Goal: Information Seeking & Learning: Learn about a topic

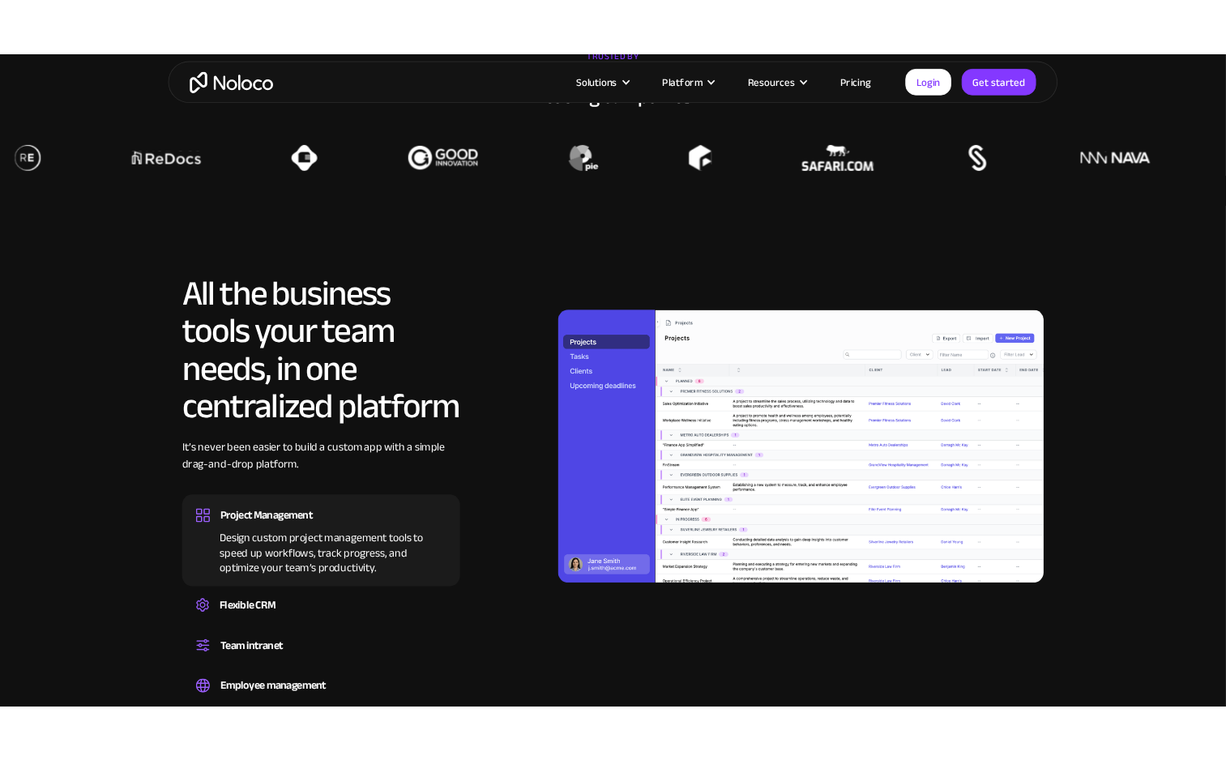
scroll to position [1262, 0]
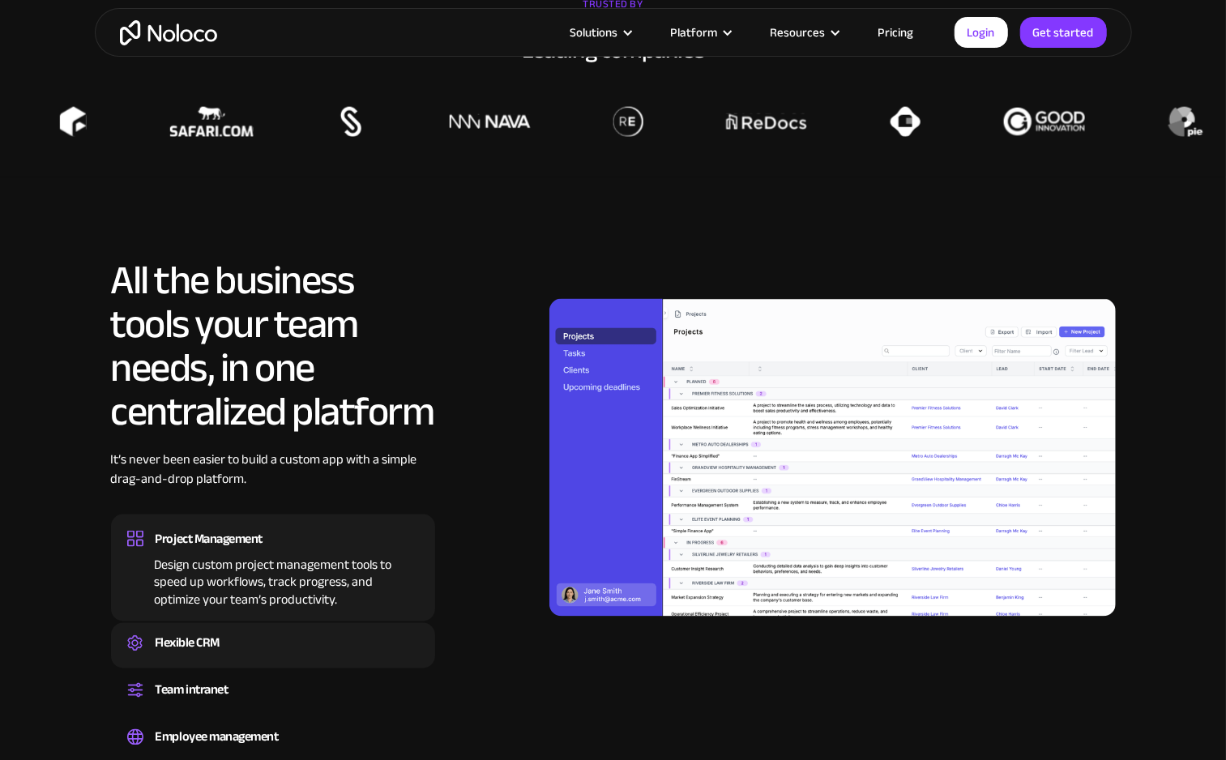
click at [260, 625] on div "Flexible CRM Create a custom CRM that you can adapt to your business’s needs, c…" at bounding box center [273, 645] width 324 height 45
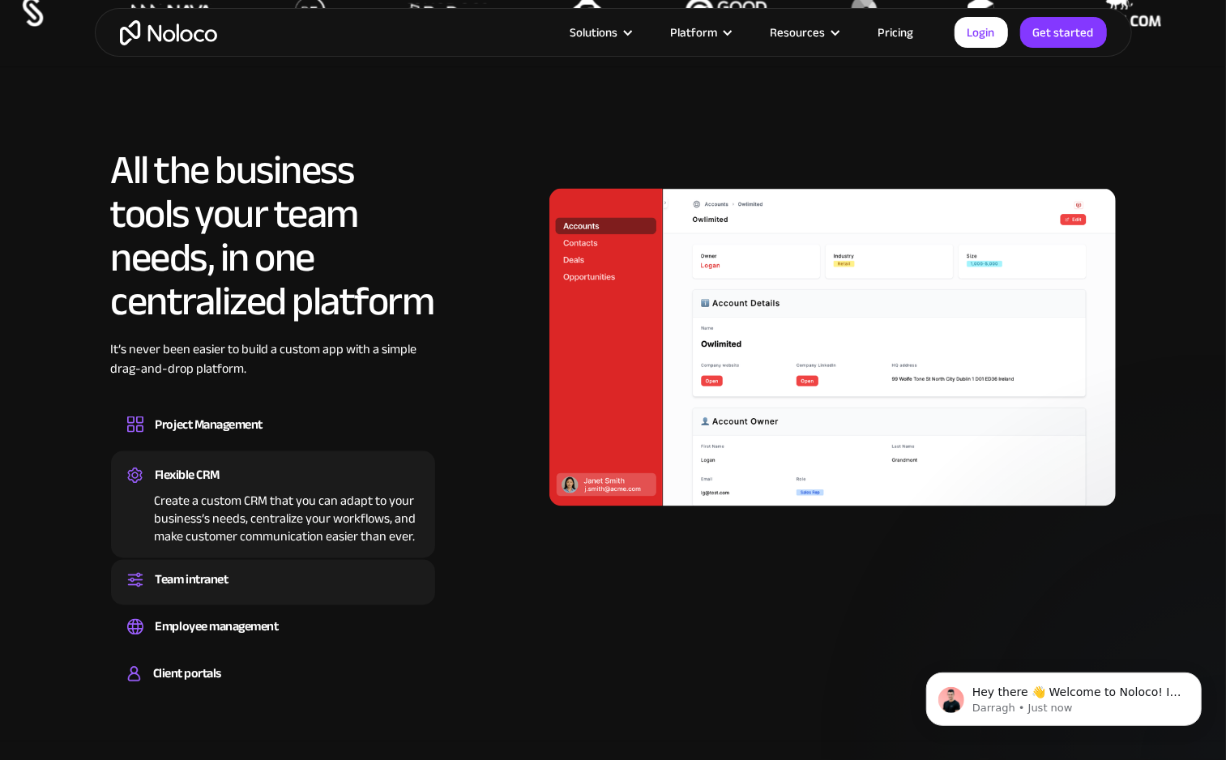
scroll to position [1395, 0]
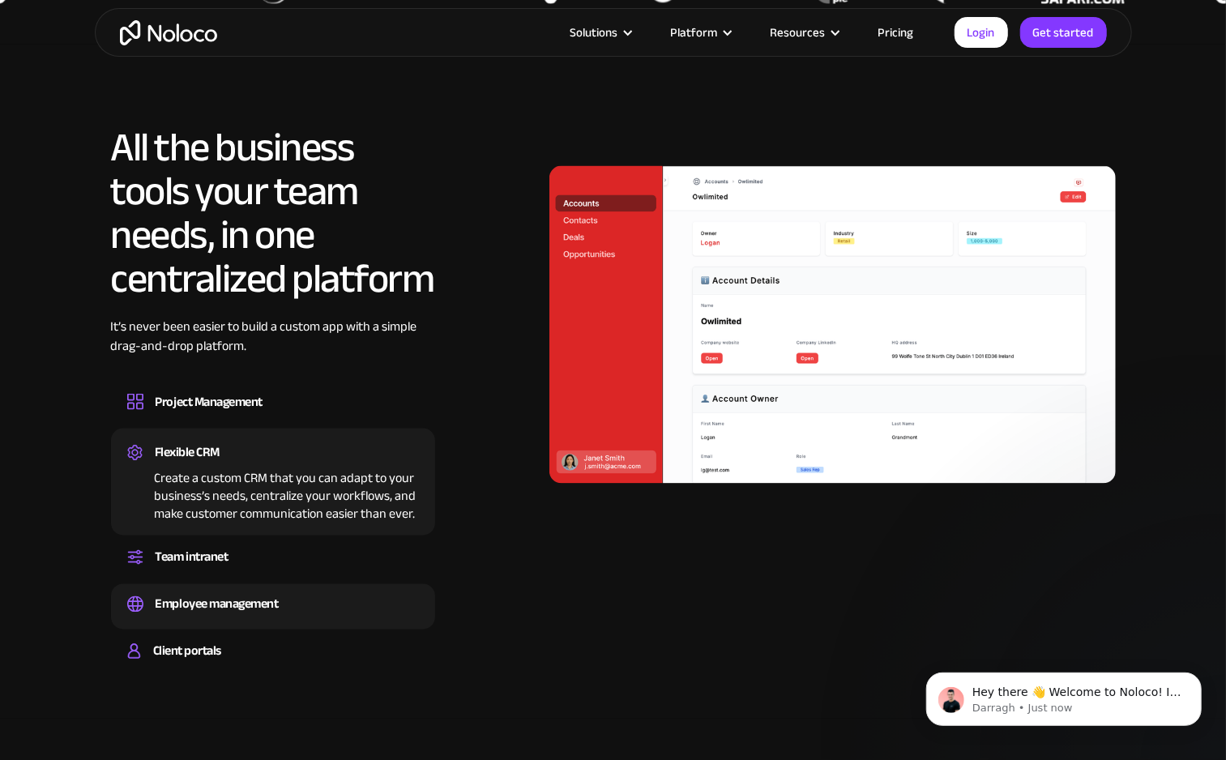
click at [262, 609] on div "Employee management" at bounding box center [217, 604] width 123 height 24
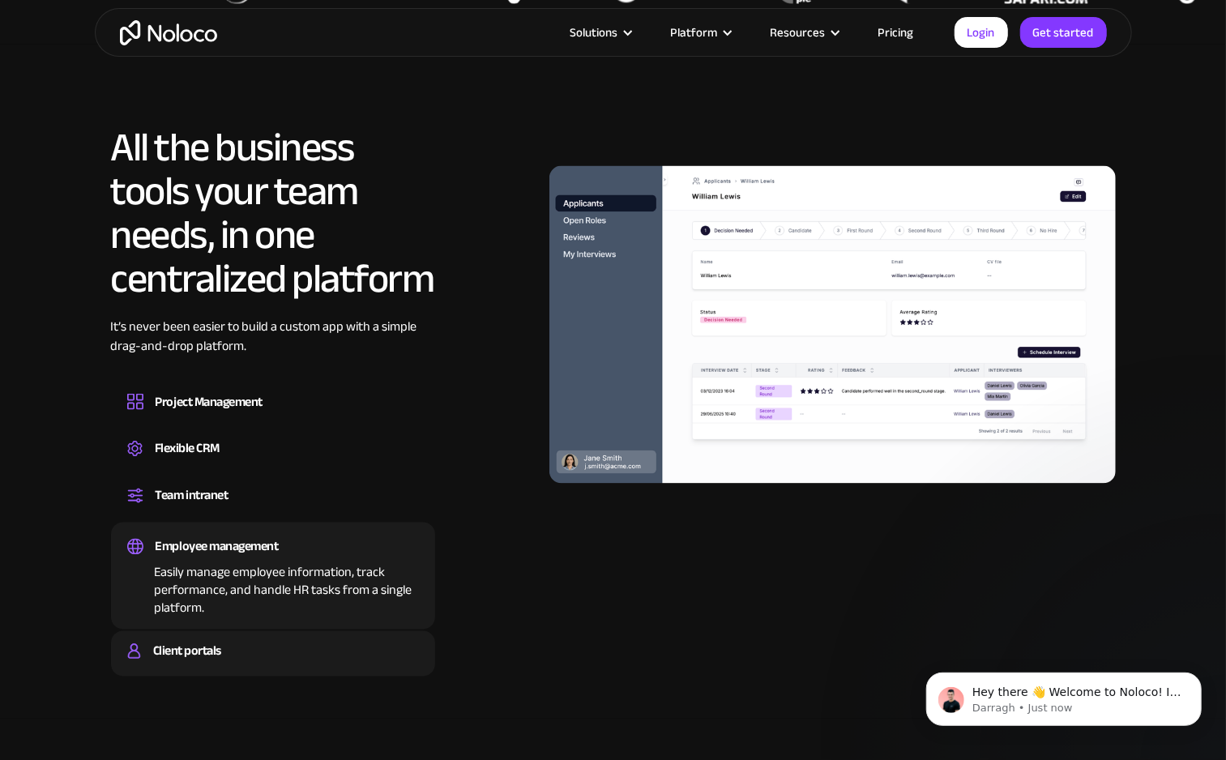
click at [217, 646] on div "Client portals" at bounding box center [187, 651] width 68 height 24
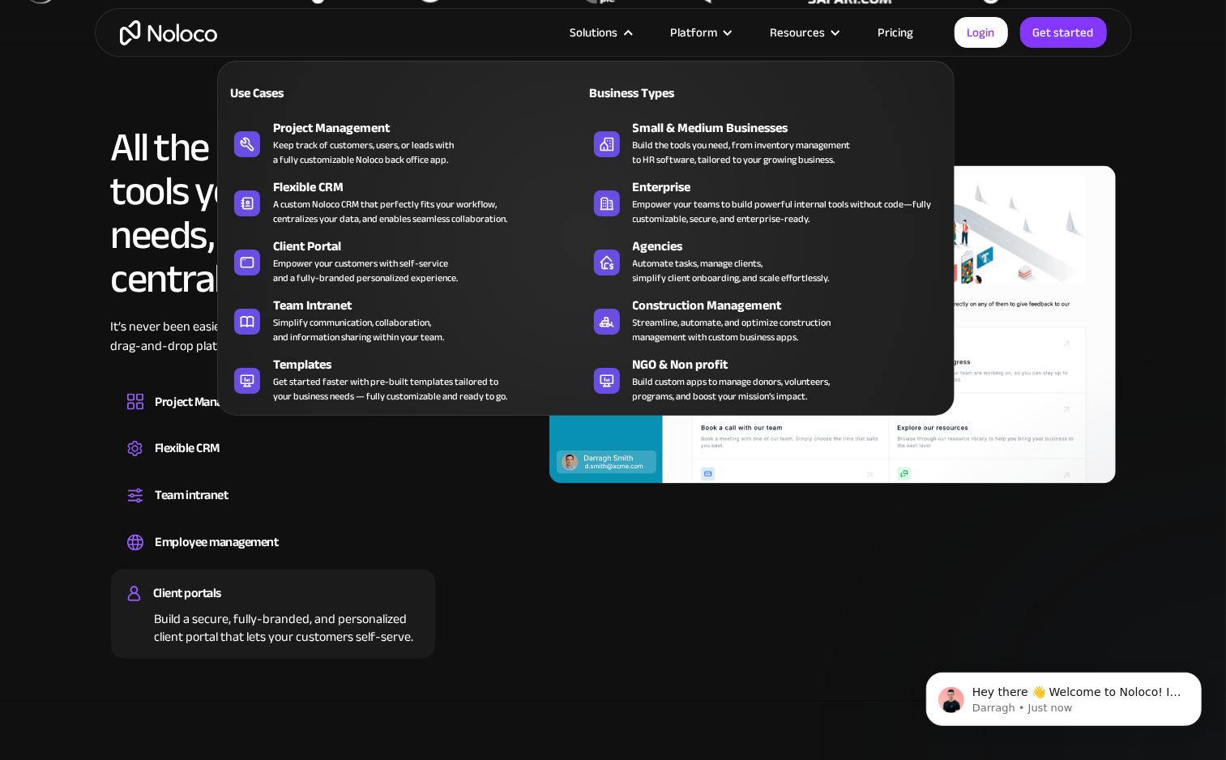
click at [618, 36] on div "Solutions" at bounding box center [594, 32] width 48 height 21
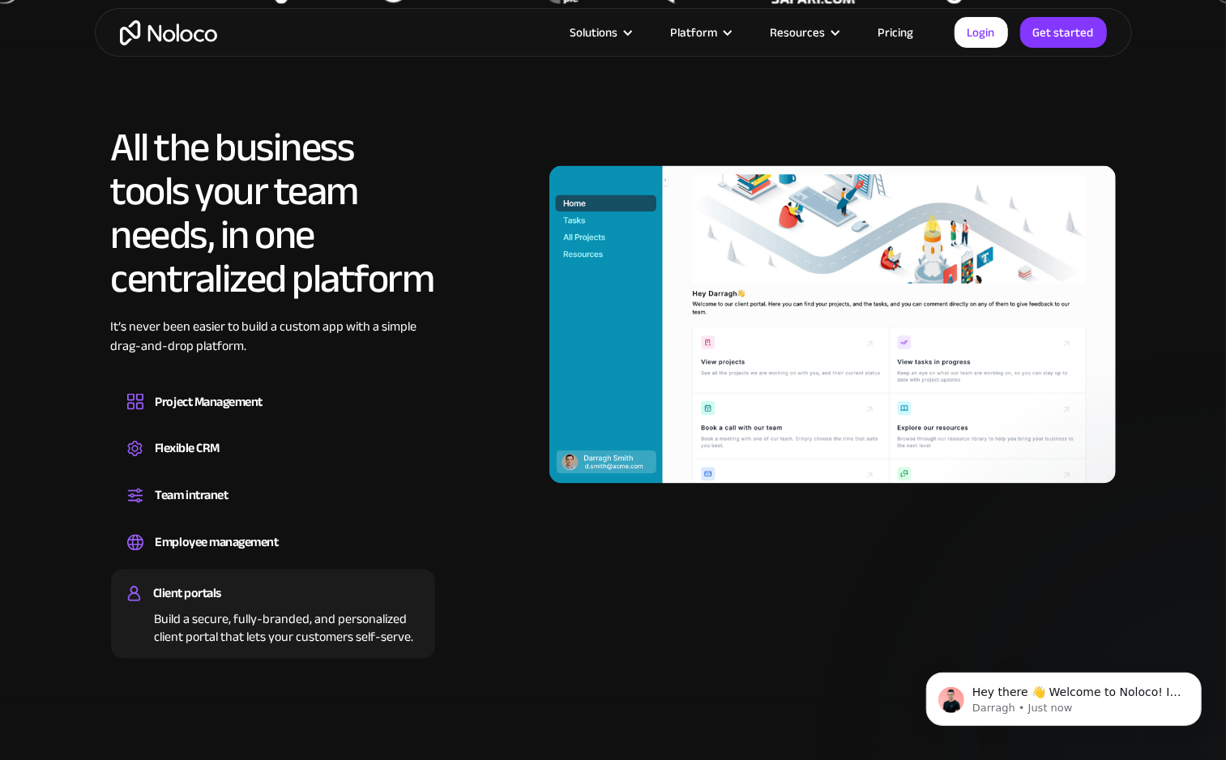
click at [586, 36] on div "Solutions" at bounding box center [594, 32] width 48 height 21
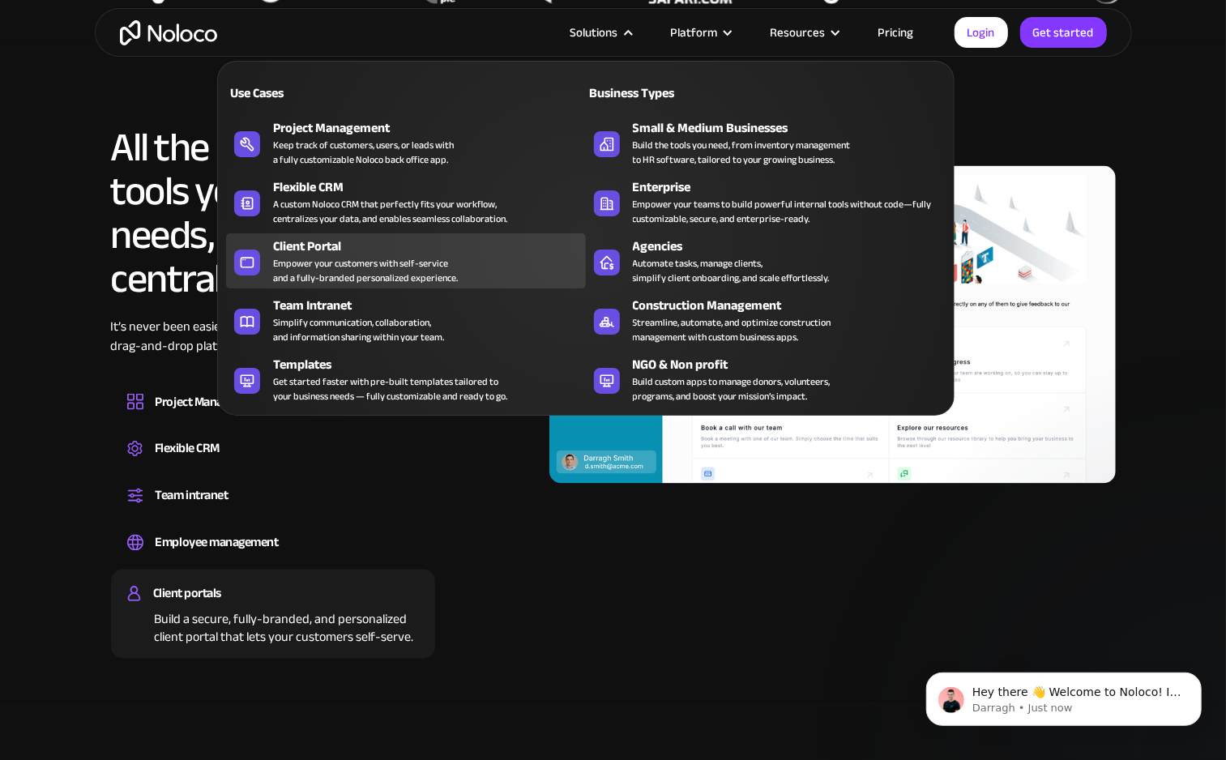
click at [396, 279] on div "Empower your customers with self-service and a fully-branded personalized exper…" at bounding box center [365, 270] width 185 height 29
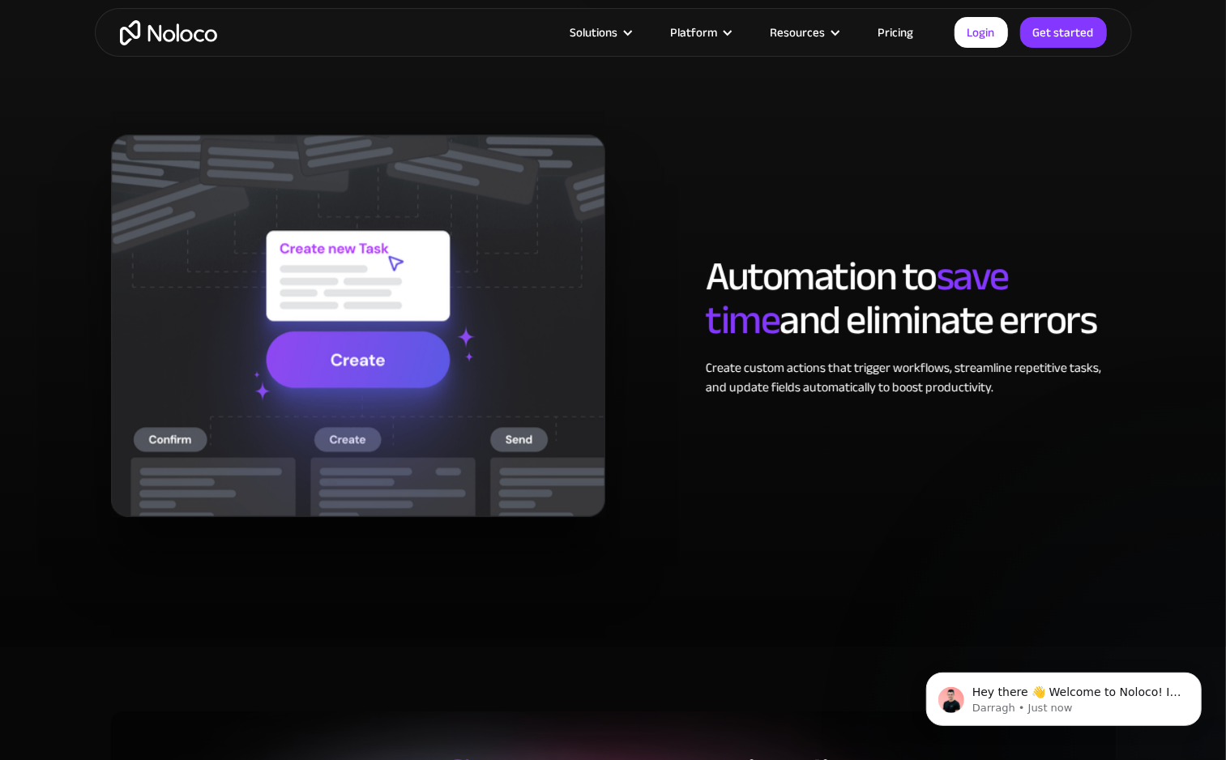
scroll to position [1792, 0]
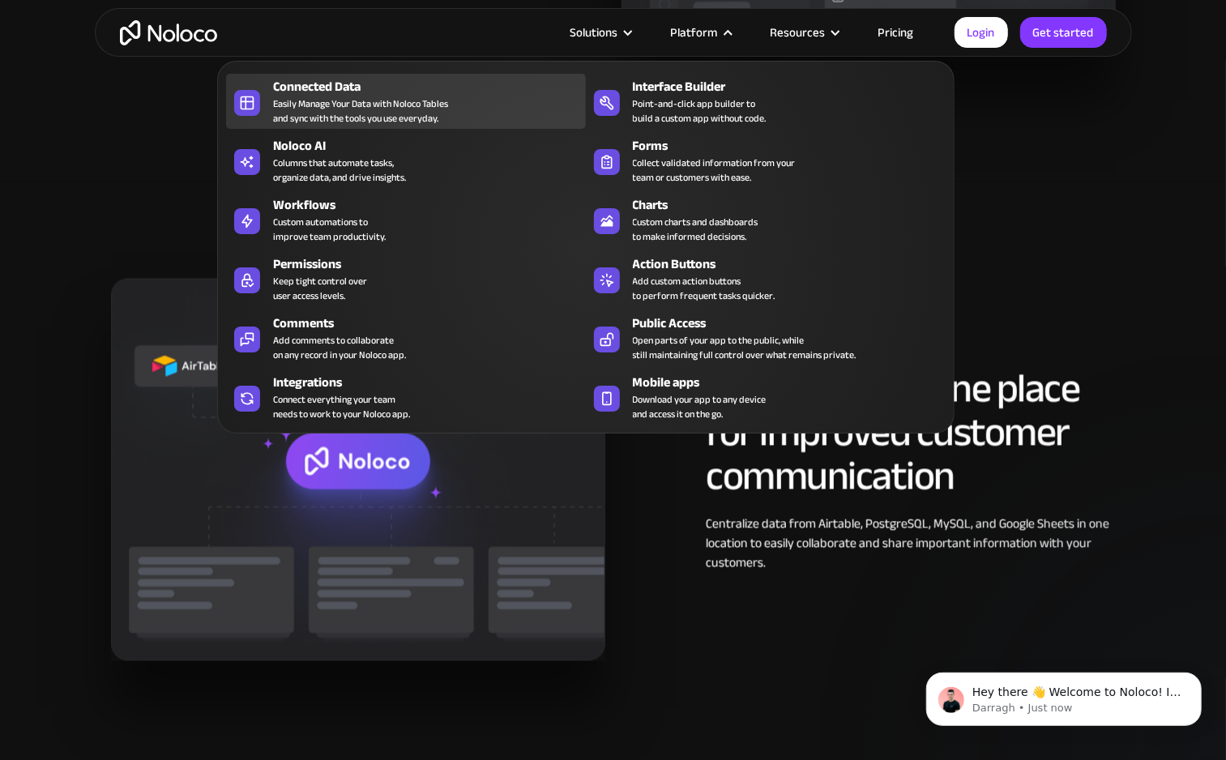
click at [309, 90] on div "Connected Data" at bounding box center [433, 86] width 320 height 19
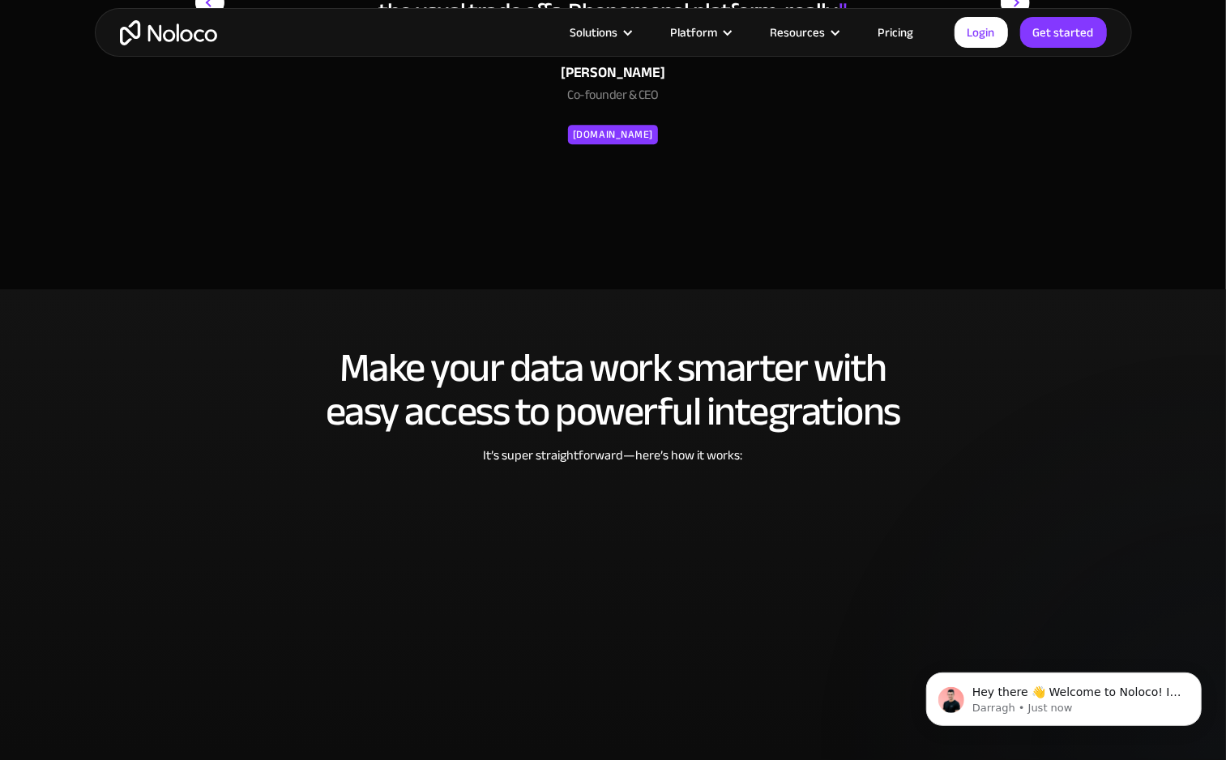
scroll to position [3082, 0]
